Goal: Task Accomplishment & Management: Use online tool/utility

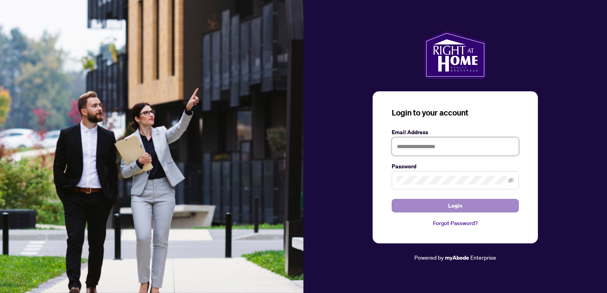
type input "**********"
click at [426, 210] on button "Login" at bounding box center [455, 206] width 127 height 14
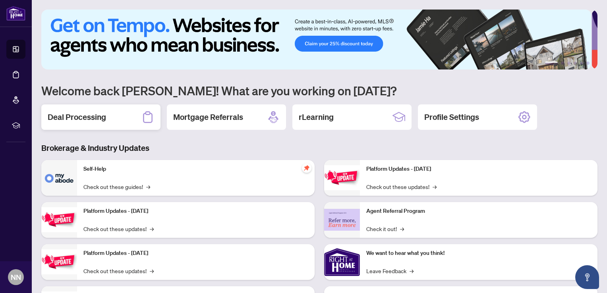
click at [111, 114] on div "Deal Processing" at bounding box center [100, 117] width 119 height 25
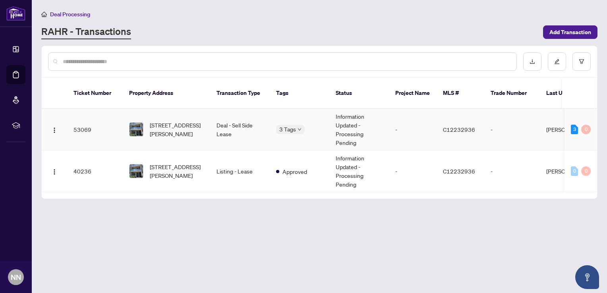
click at [214, 121] on td "Deal - Sell Side Lease" at bounding box center [240, 130] width 60 height 42
